Goal: Task Accomplishment & Management: Use online tool/utility

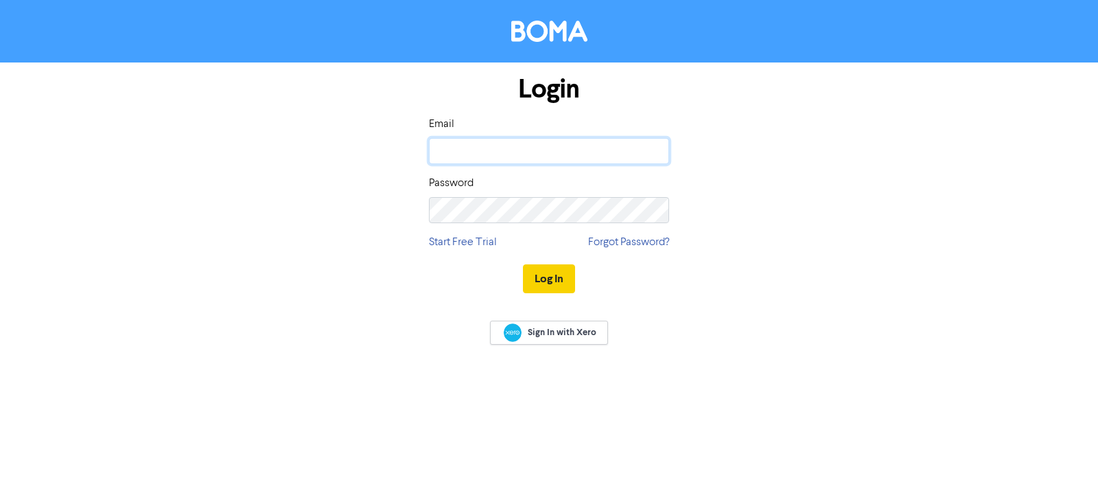
type input "[EMAIL_ADDRESS][DOMAIN_NAME]"
click at [553, 274] on button "Log In" at bounding box center [549, 278] width 52 height 29
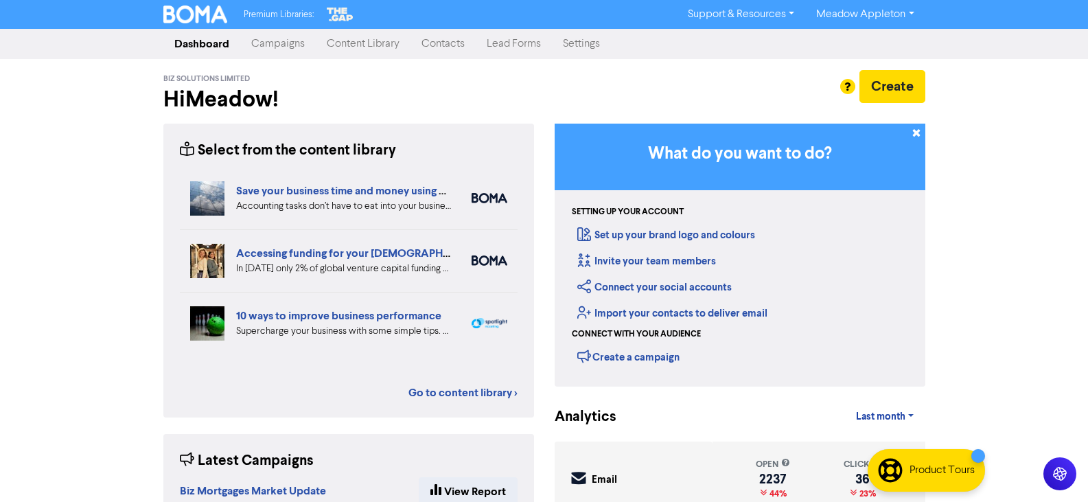
click at [468, 50] on link "Contacts" at bounding box center [442, 43] width 65 height 27
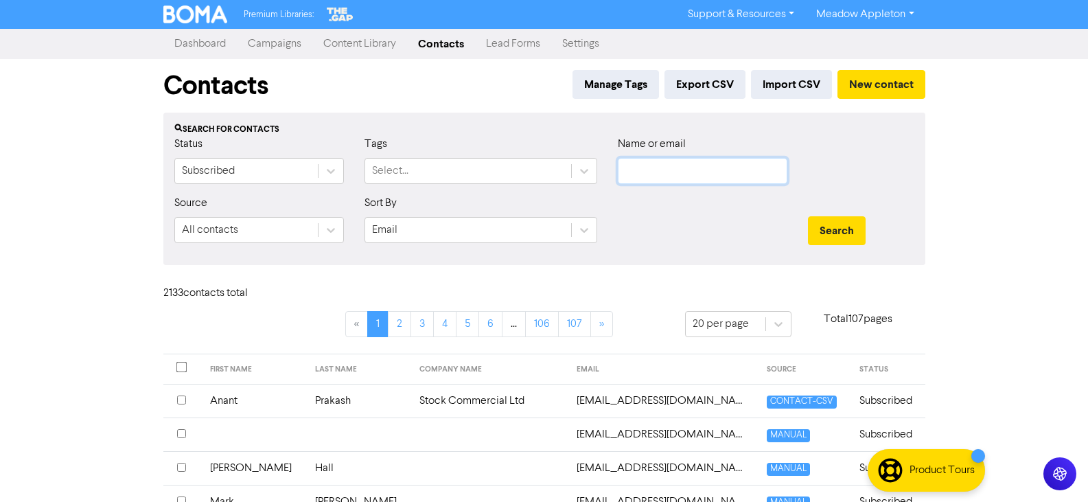
drag, startPoint x: 699, startPoint y: 167, endPoint x: 706, endPoint y: 169, distance: 7.2
click at [699, 167] on input "text" at bounding box center [703, 171] width 170 height 26
paste input "[EMAIL_ADDRESS][DOMAIN_NAME]>"
click at [817, 214] on div "Search" at bounding box center [861, 224] width 127 height 59
click at [826, 226] on button "Search" at bounding box center [837, 230] width 58 height 29
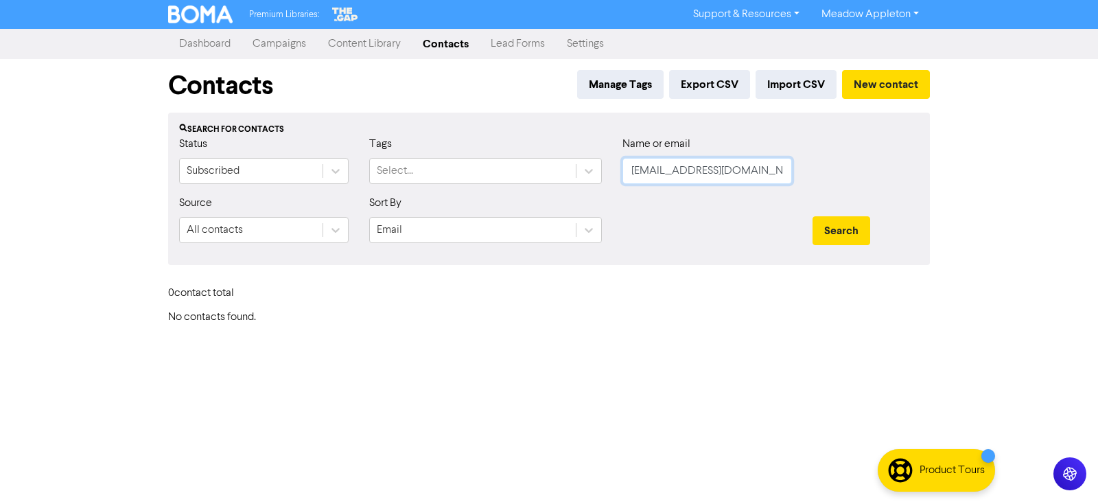
click at [749, 176] on input "[EMAIL_ADDRESS][DOMAIN_NAME]>" at bounding box center [708, 171] width 170 height 26
type input "[EMAIL_ADDRESS][DOMAIN_NAME]"
click at [833, 216] on button "Search" at bounding box center [842, 230] width 58 height 29
click at [849, 240] on button "Search" at bounding box center [842, 230] width 58 height 29
